Goal: Transaction & Acquisition: Purchase product/service

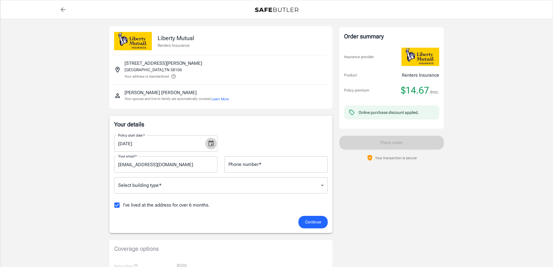
click at [213, 145] on icon "Choose date, selected date is Sep 21, 2025" at bounding box center [211, 143] width 5 height 6
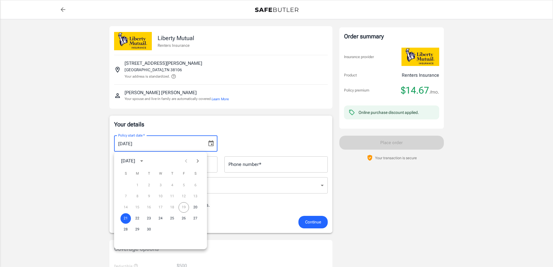
click at [185, 207] on div "14 15 16 17 18 19 20" at bounding box center [160, 207] width 93 height 10
click at [242, 135] on div "Policy start date   * [DATE] Policy start date   *" at bounding box center [221, 141] width 221 height 21
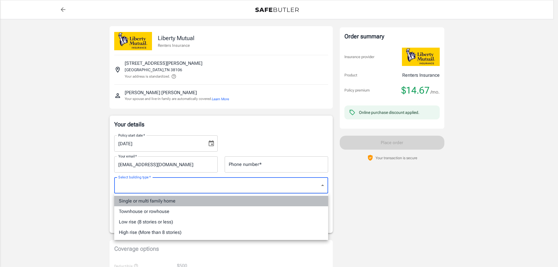
click at [161, 204] on li "Single or multi family home" at bounding box center [221, 201] width 214 height 10
type input "singlefamily"
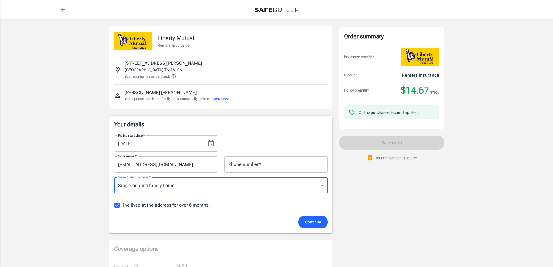
click at [309, 219] on span "Continue" at bounding box center [313, 221] width 16 height 7
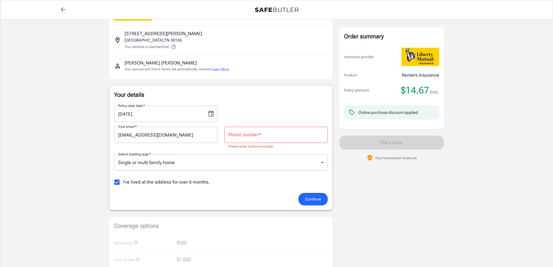
scroll to position [31, 0]
click at [282, 134] on input "Phone number   *" at bounding box center [275, 133] width 103 height 16
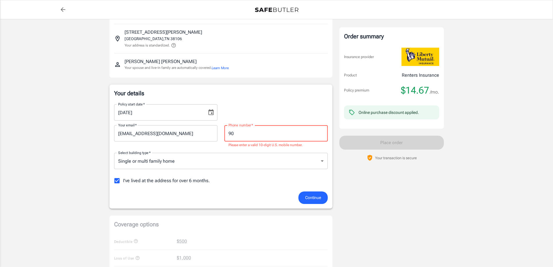
type input "9"
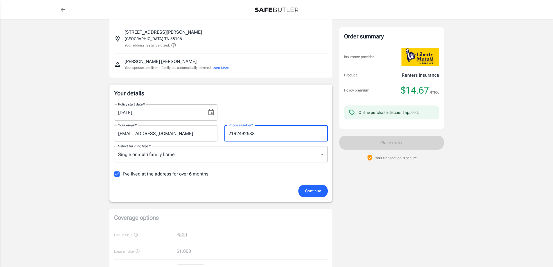
type input "2192492633"
click at [317, 187] on span "Continue" at bounding box center [313, 190] width 16 height 7
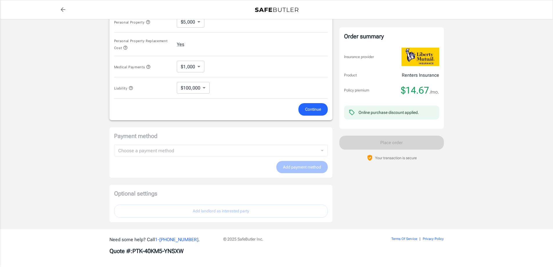
scroll to position [287, 0]
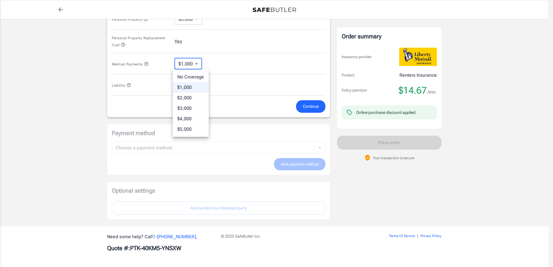
click at [197, 61] on div at bounding box center [279, 133] width 558 height 267
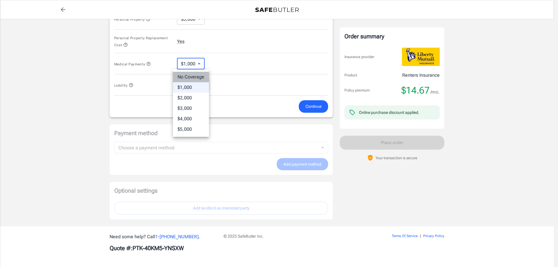
click at [201, 79] on li "No Coverage" at bounding box center [191, 77] width 36 height 10
type input "No Coverage"
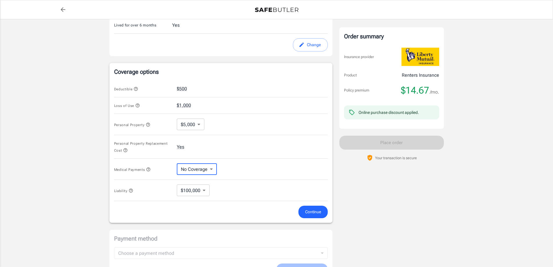
scroll to position [171, 0]
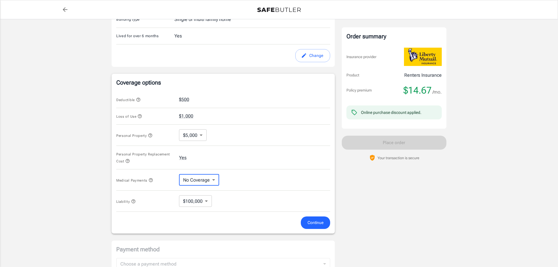
click at [200, 136] on body "Policy premium $ 14.67 /mo Liberty Mutual Renters Insurance [STREET_ADDRESS][PE…" at bounding box center [279, 106] width 558 height 554
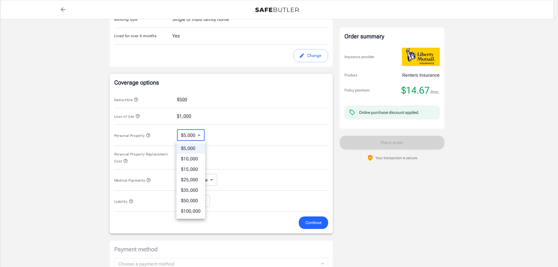
click at [200, 136] on div at bounding box center [279, 133] width 558 height 267
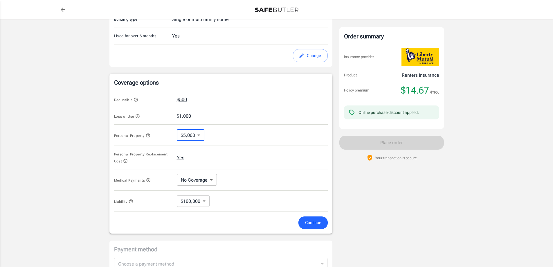
click at [313, 228] on button "Continue" at bounding box center [313, 222] width 29 height 12
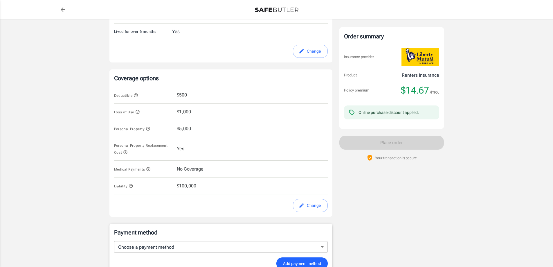
scroll to position [72, 0]
